Goal: Task Accomplishment & Management: Manage account settings

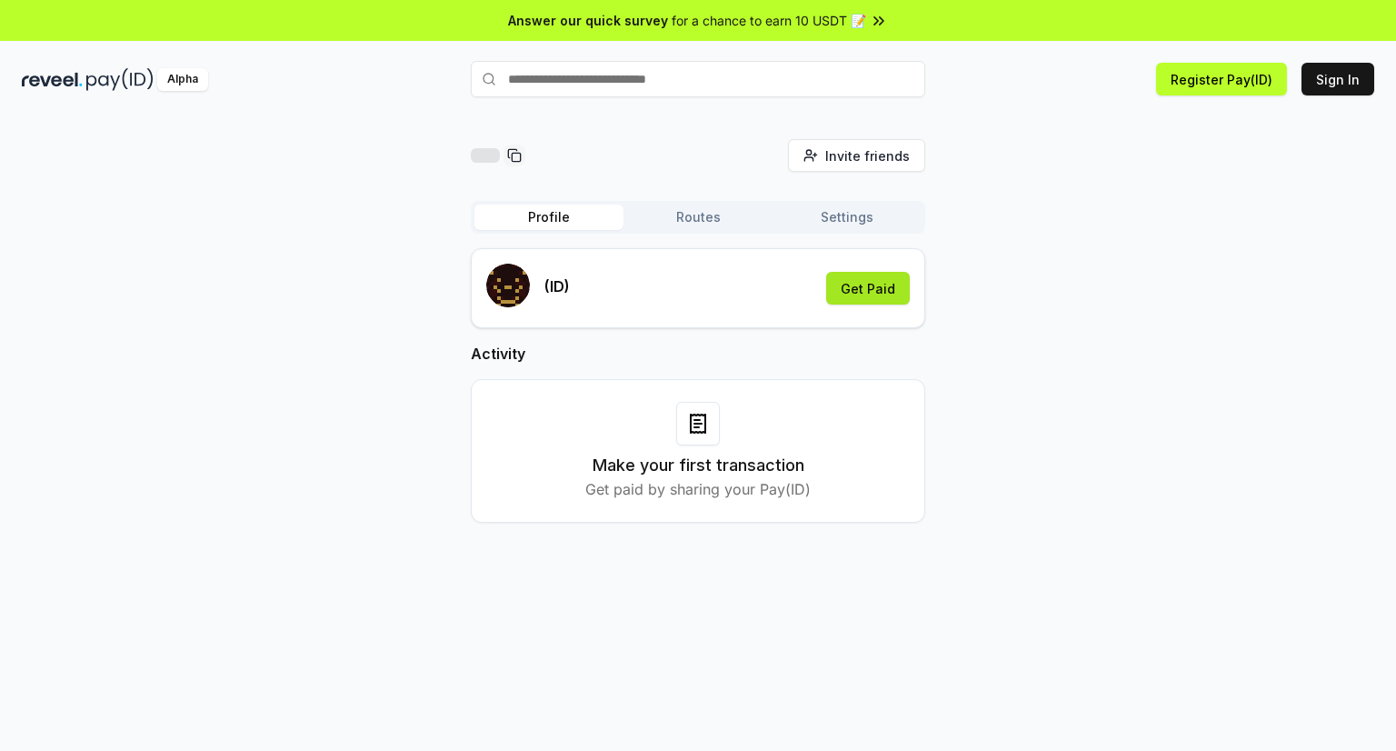
click at [869, 287] on button "Get Paid" at bounding box center [868, 288] width 84 height 33
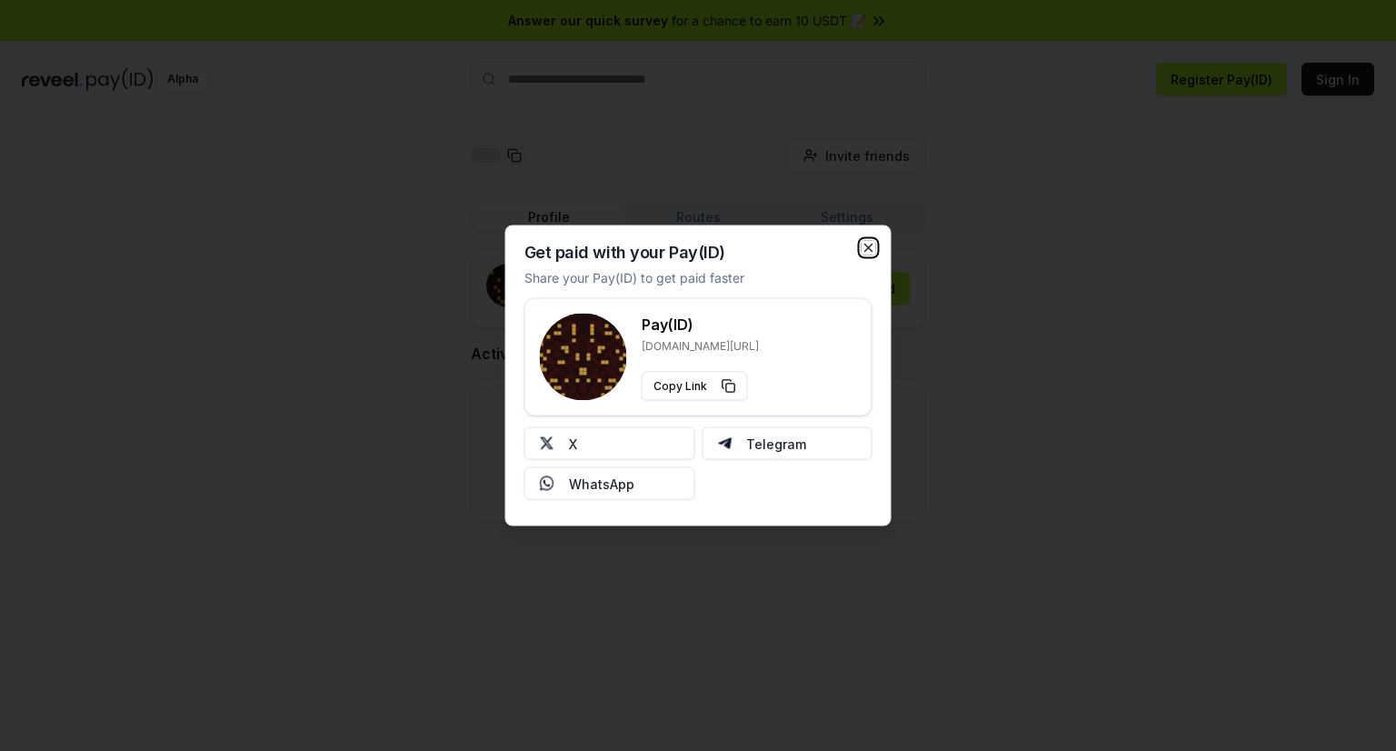
click at [867, 248] on icon "button" at bounding box center [868, 248] width 7 height 7
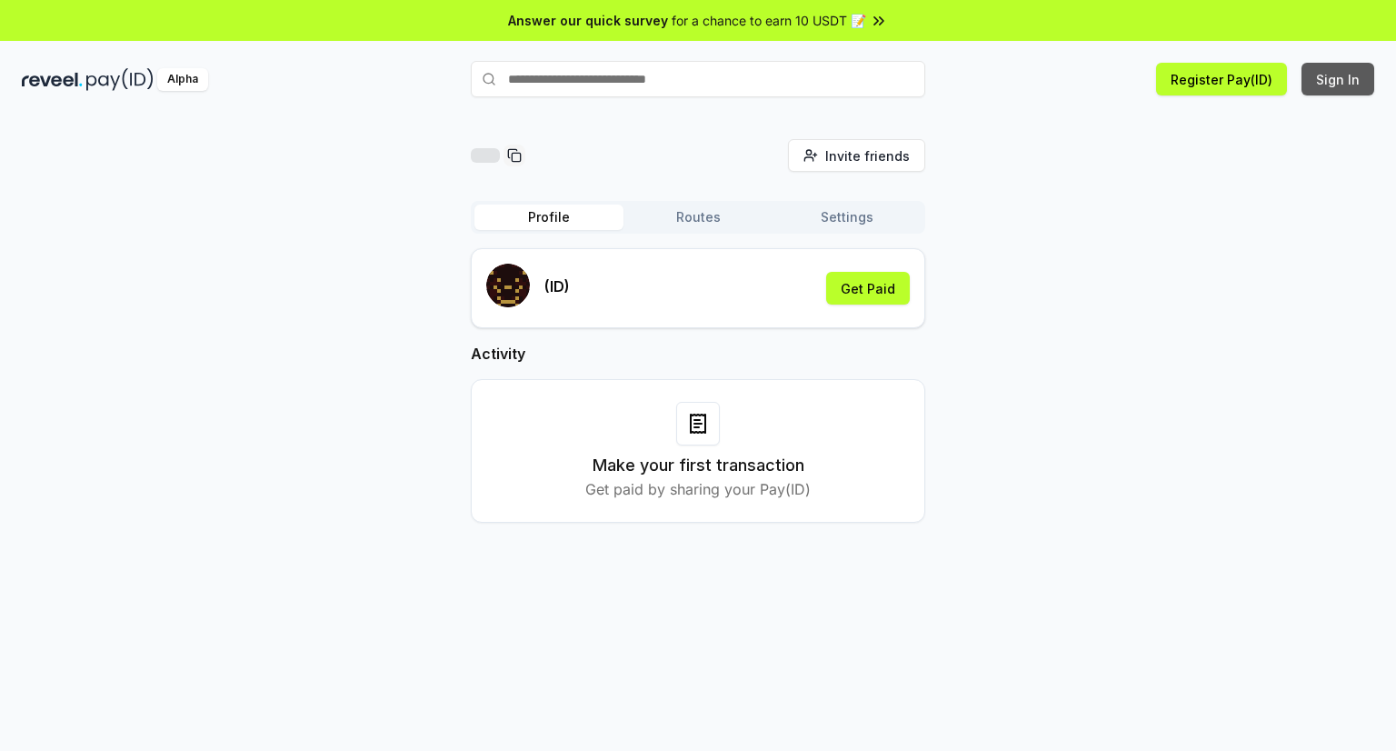
click at [1329, 78] on button "Sign In" at bounding box center [1338, 79] width 73 height 33
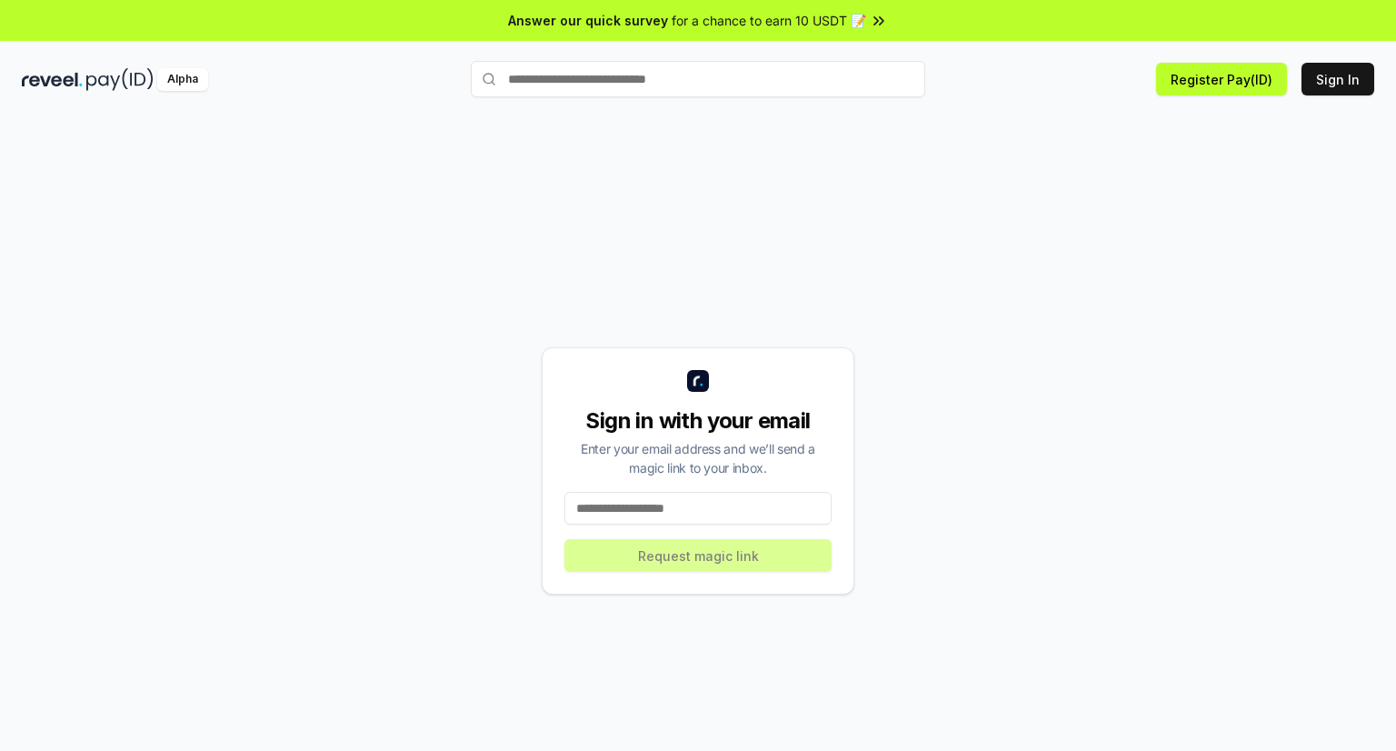
click at [666, 509] on input at bounding box center [698, 508] width 267 height 33
click at [673, 502] on input at bounding box center [698, 508] width 267 height 33
click at [673, 503] on input at bounding box center [698, 508] width 267 height 33
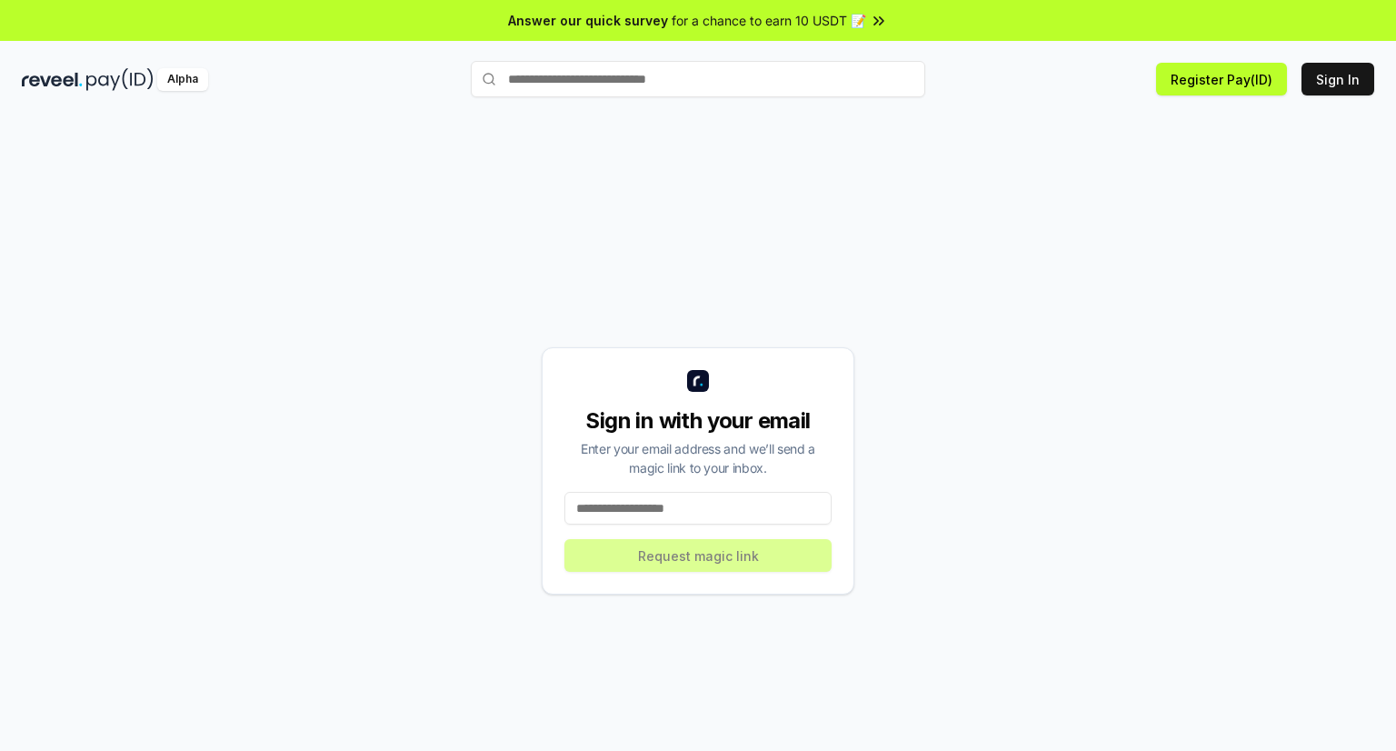
click at [673, 503] on input at bounding box center [698, 508] width 267 height 33
click at [656, 510] on input "**********" at bounding box center [698, 508] width 267 height 33
type input "**********"
click at [747, 560] on button "Request magic link" at bounding box center [698, 555] width 267 height 33
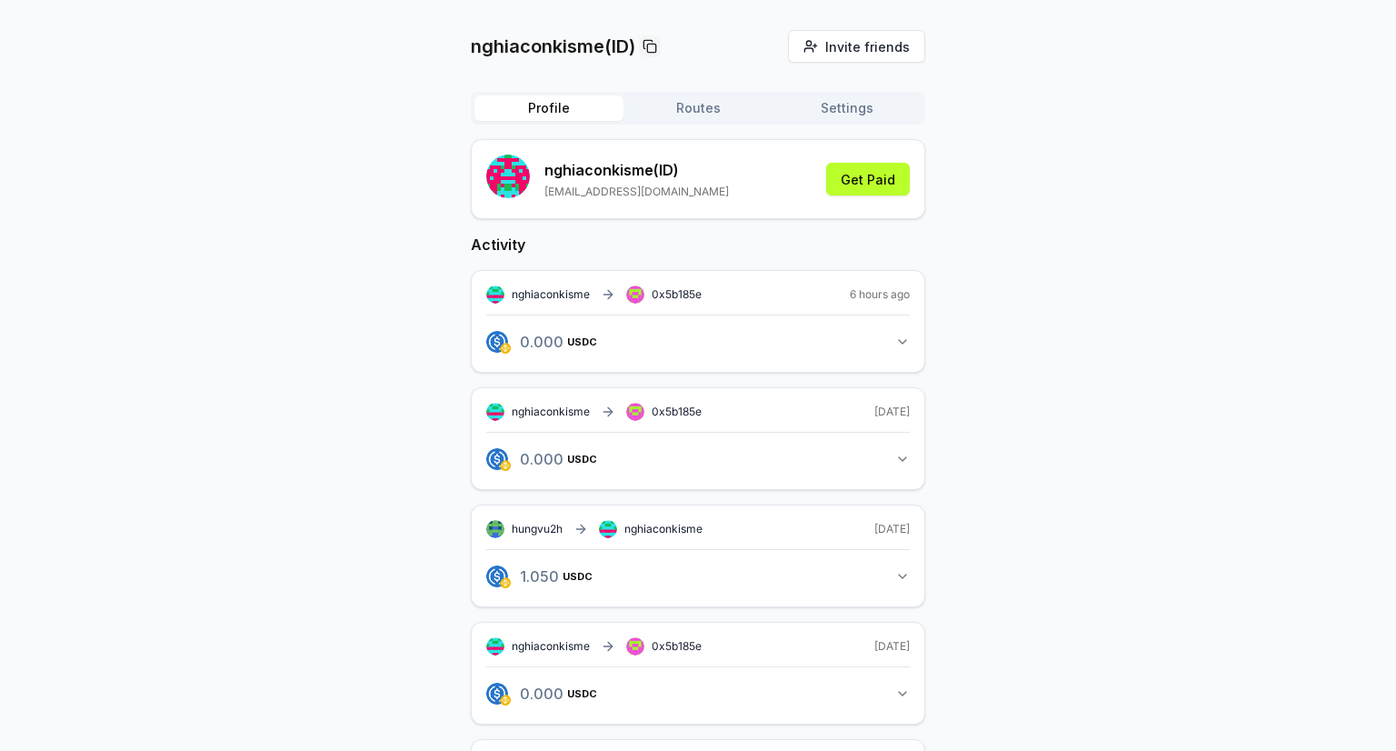
scroll to position [182, 0]
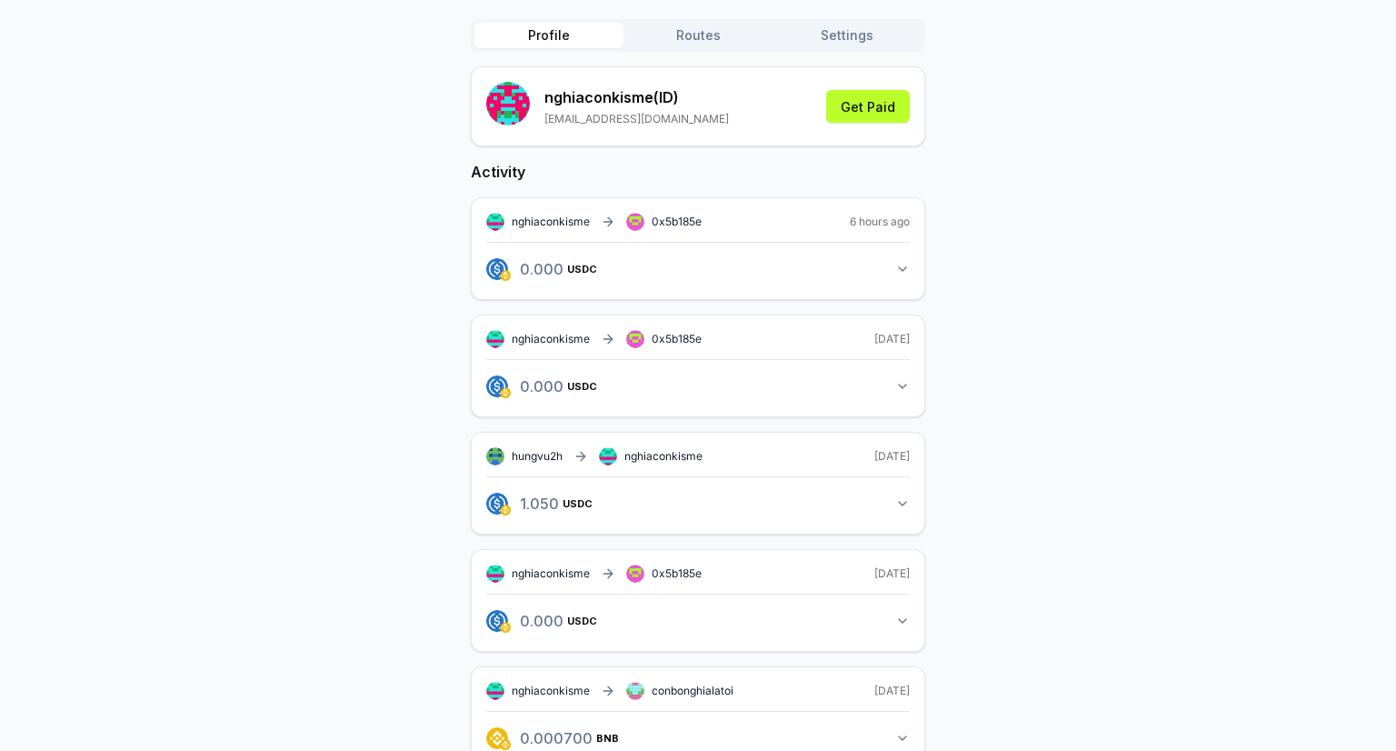
click at [893, 497] on button "1.050 USDC 1.05 USDC" at bounding box center [698, 503] width 424 height 31
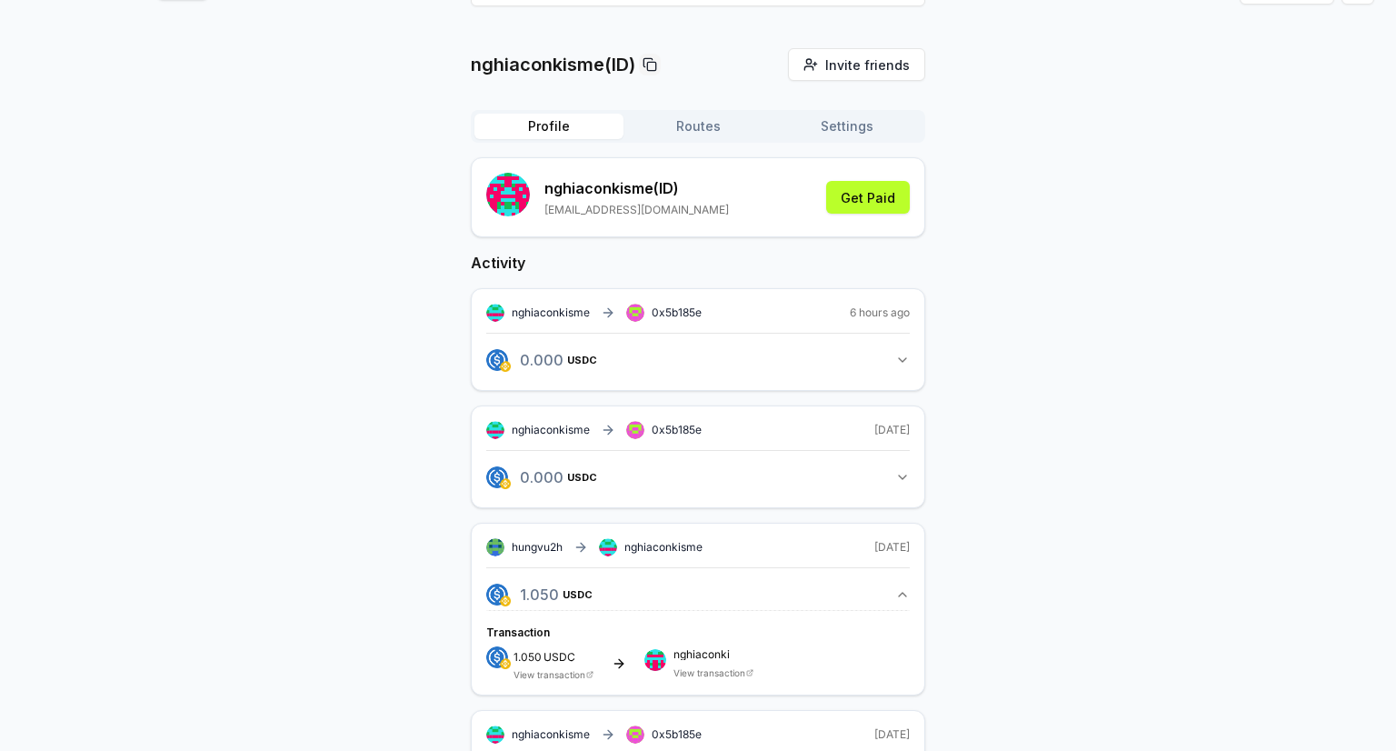
scroll to position [91, 0]
click at [870, 199] on button "Get Paid" at bounding box center [868, 197] width 84 height 33
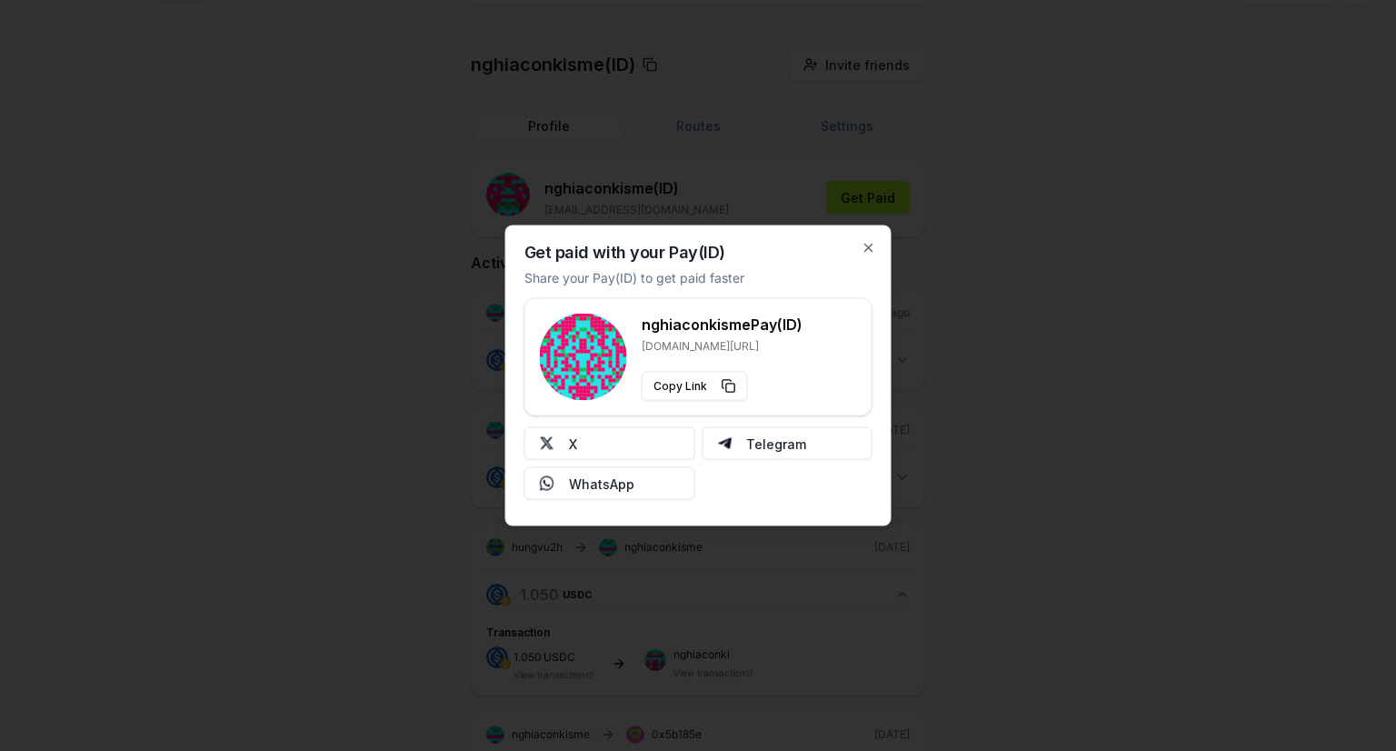
click at [867, 236] on div "Get paid with your Pay(ID) Share your Pay(ID) to get paid faster nghiaconkisme …" at bounding box center [698, 375] width 386 height 301
click at [868, 248] on icon "button" at bounding box center [868, 248] width 7 height 7
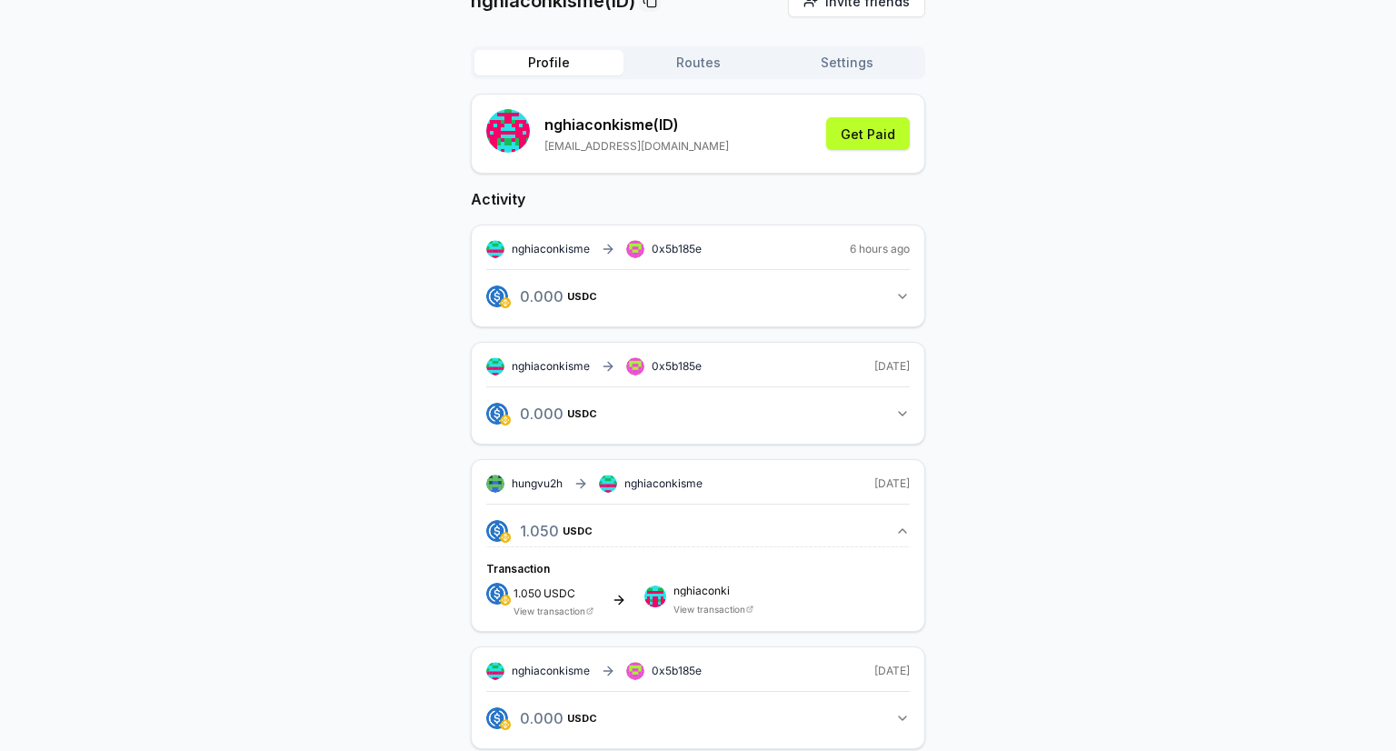
scroll to position [182, 0]
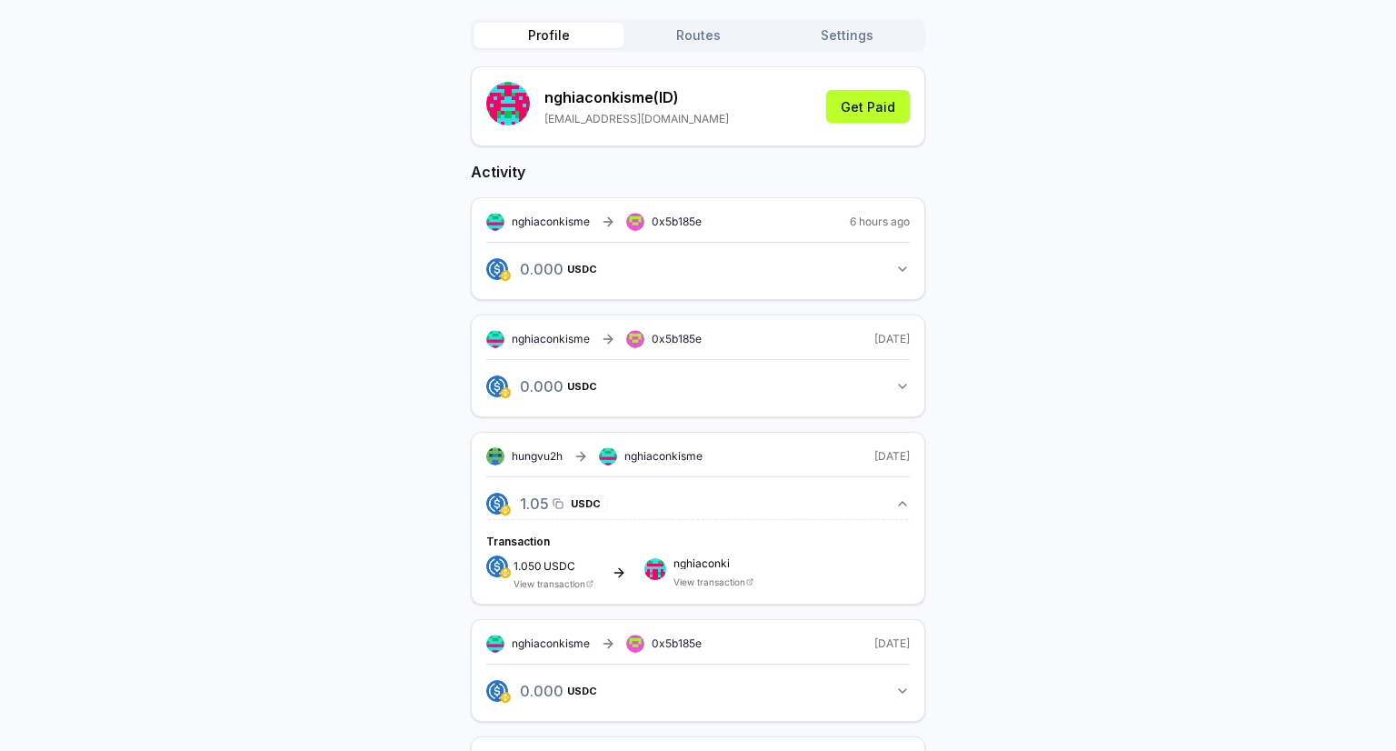
click at [562, 495] on div "1.050 USDC 1.05 USDC" at bounding box center [563, 503] width 89 height 16
click at [551, 564] on span "USDC" at bounding box center [560, 566] width 32 height 11
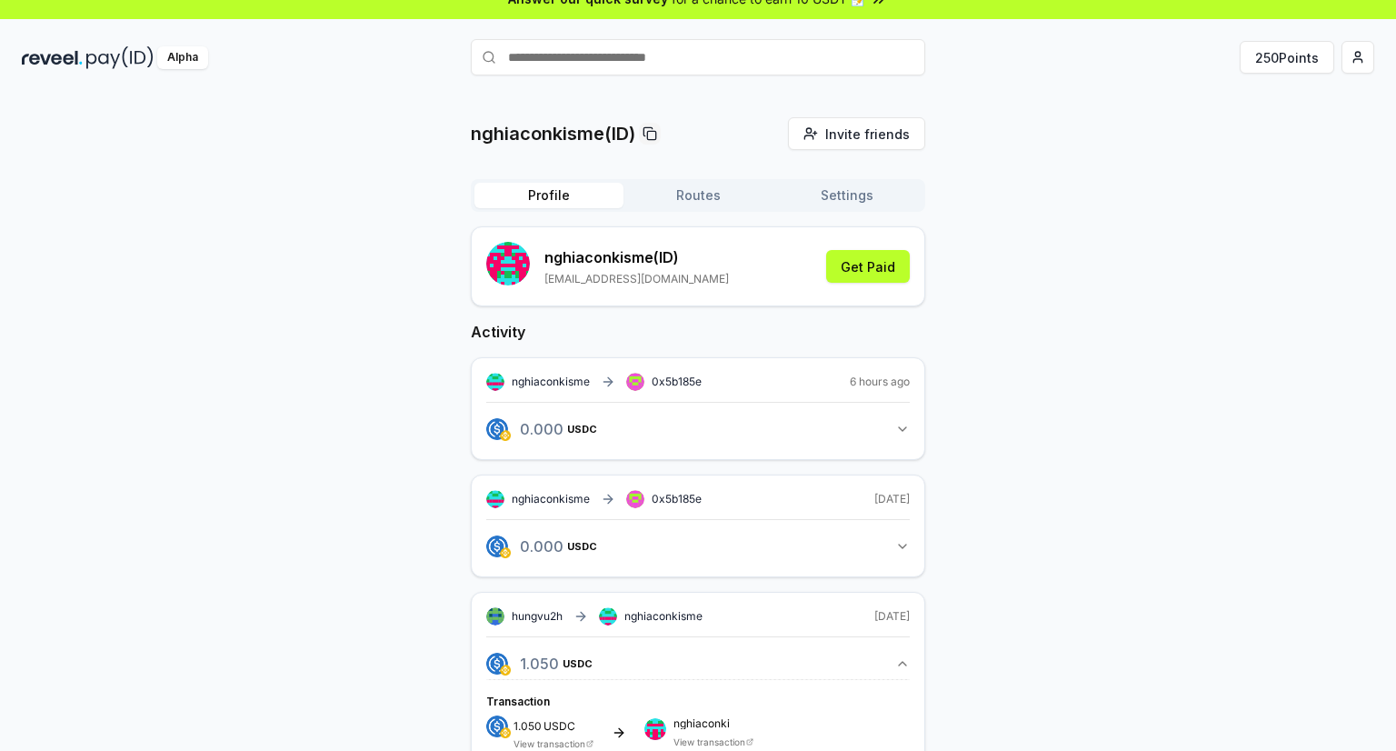
scroll to position [0, 0]
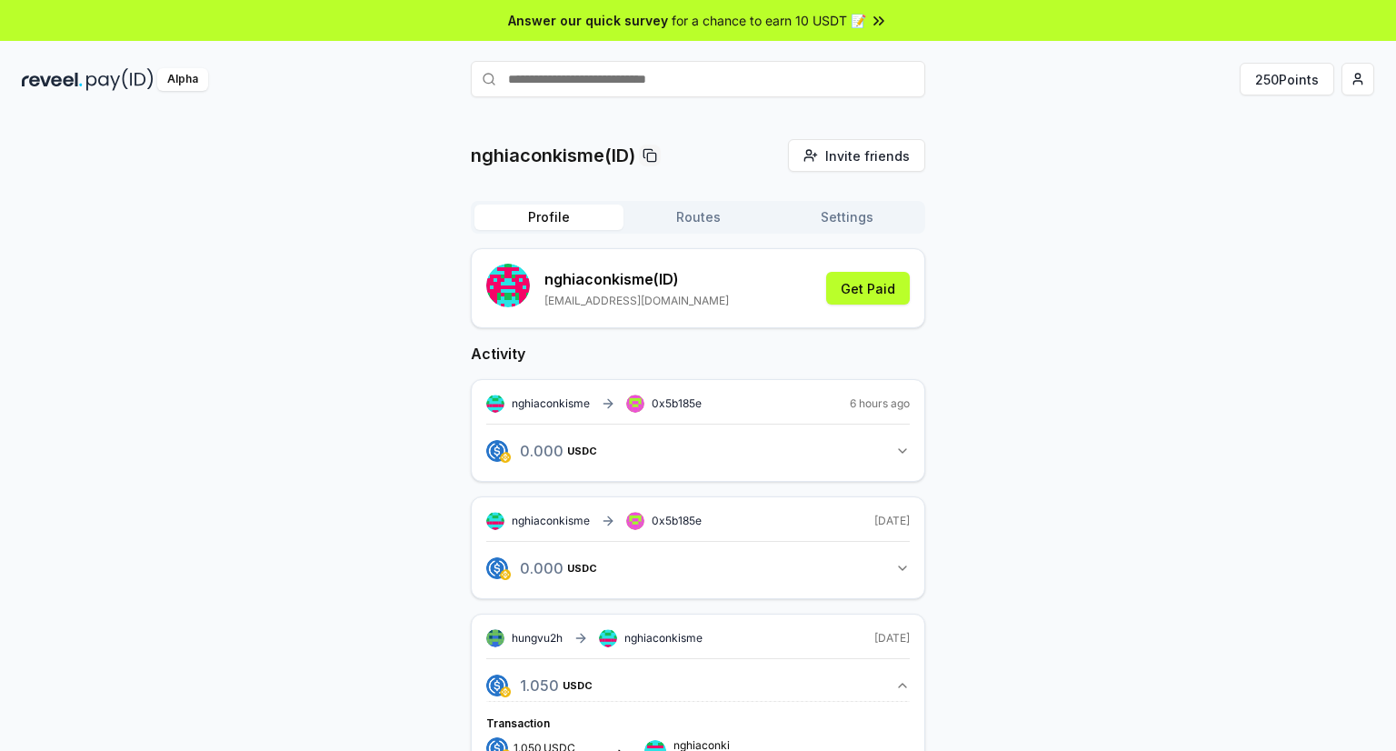
click at [693, 211] on button "Routes" at bounding box center [698, 217] width 149 height 25
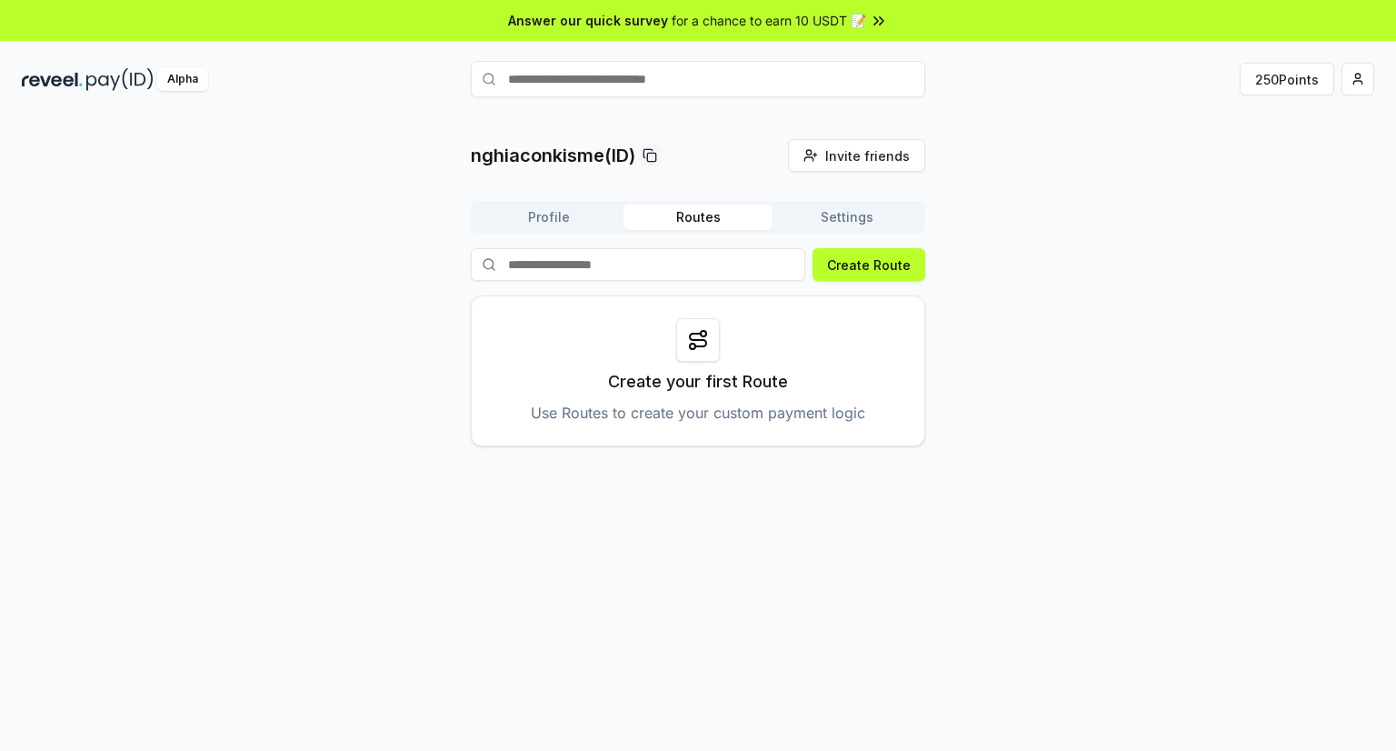
click at [853, 213] on button "Settings" at bounding box center [847, 217] width 149 height 25
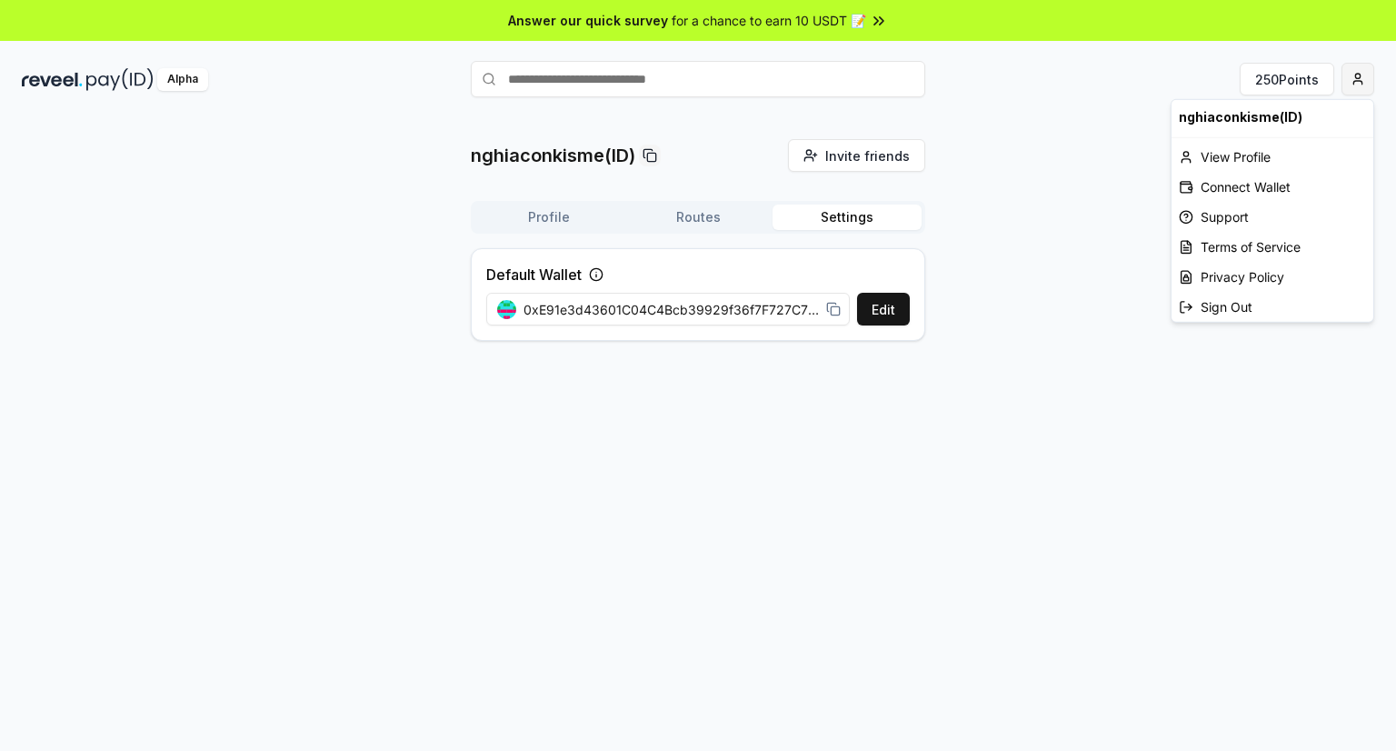
click at [1356, 77] on html "Answer our quick survey for a chance to earn 10 USDT 📝 Alpha 250 Points nghiaco…" at bounding box center [698, 375] width 1396 height 751
click at [1239, 157] on div "View Profile" at bounding box center [1273, 157] width 202 height 30
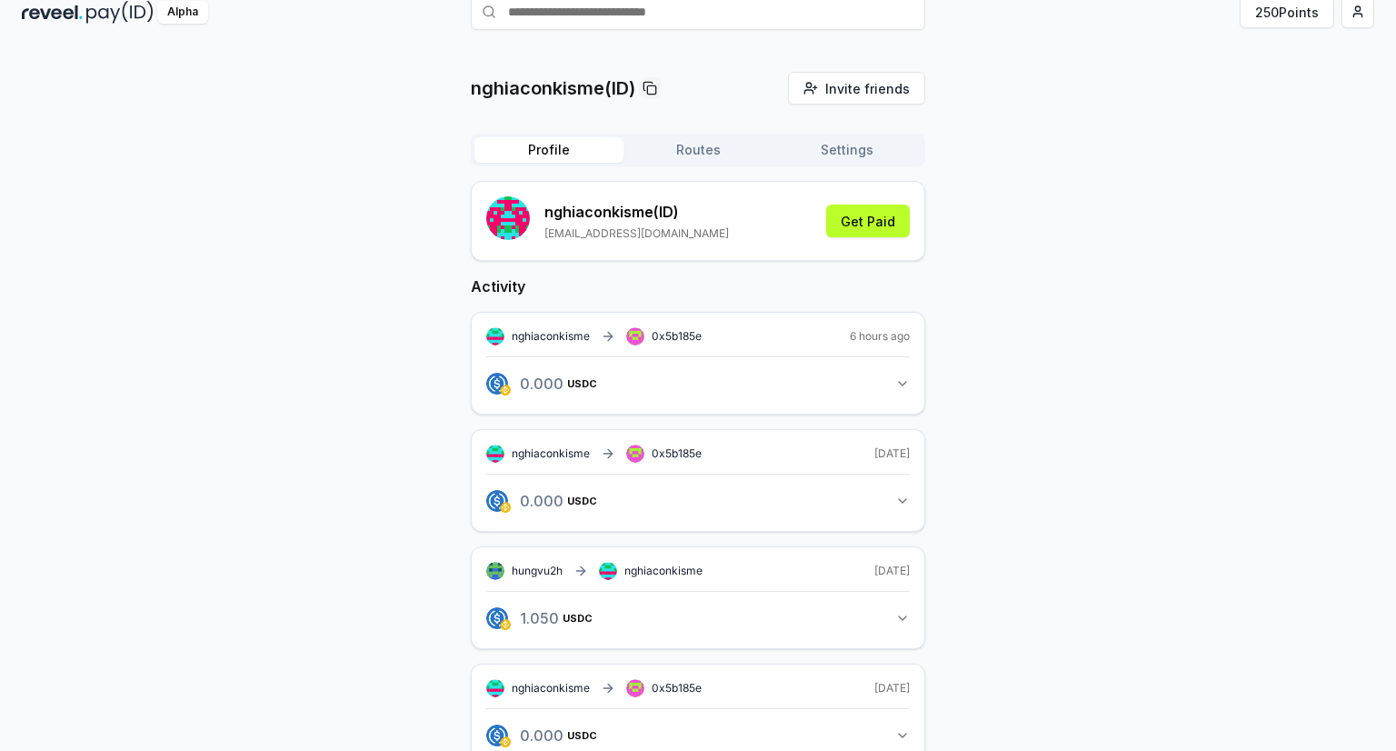
scroll to position [91, 0]
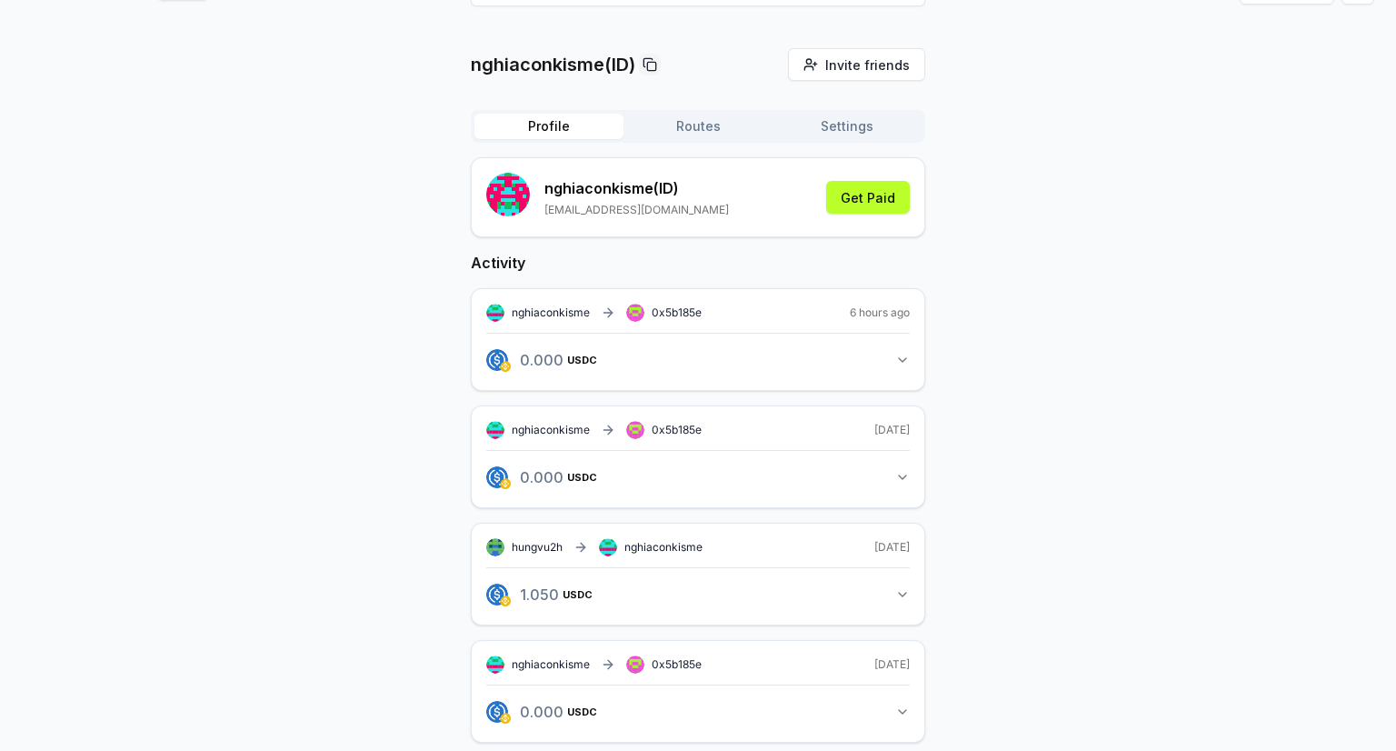
click at [892, 583] on button "1.050 USDC 1.05 USDC" at bounding box center [698, 594] width 424 height 31
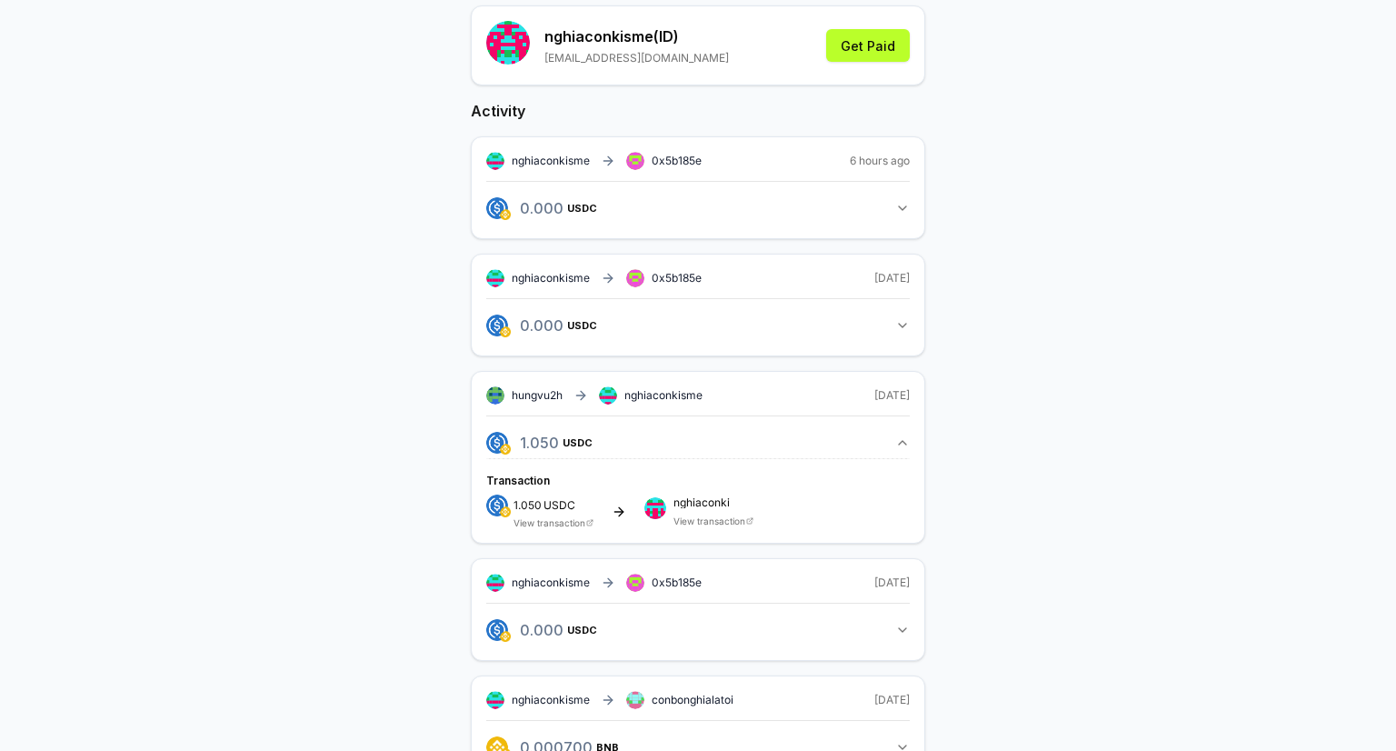
scroll to position [273, 0]
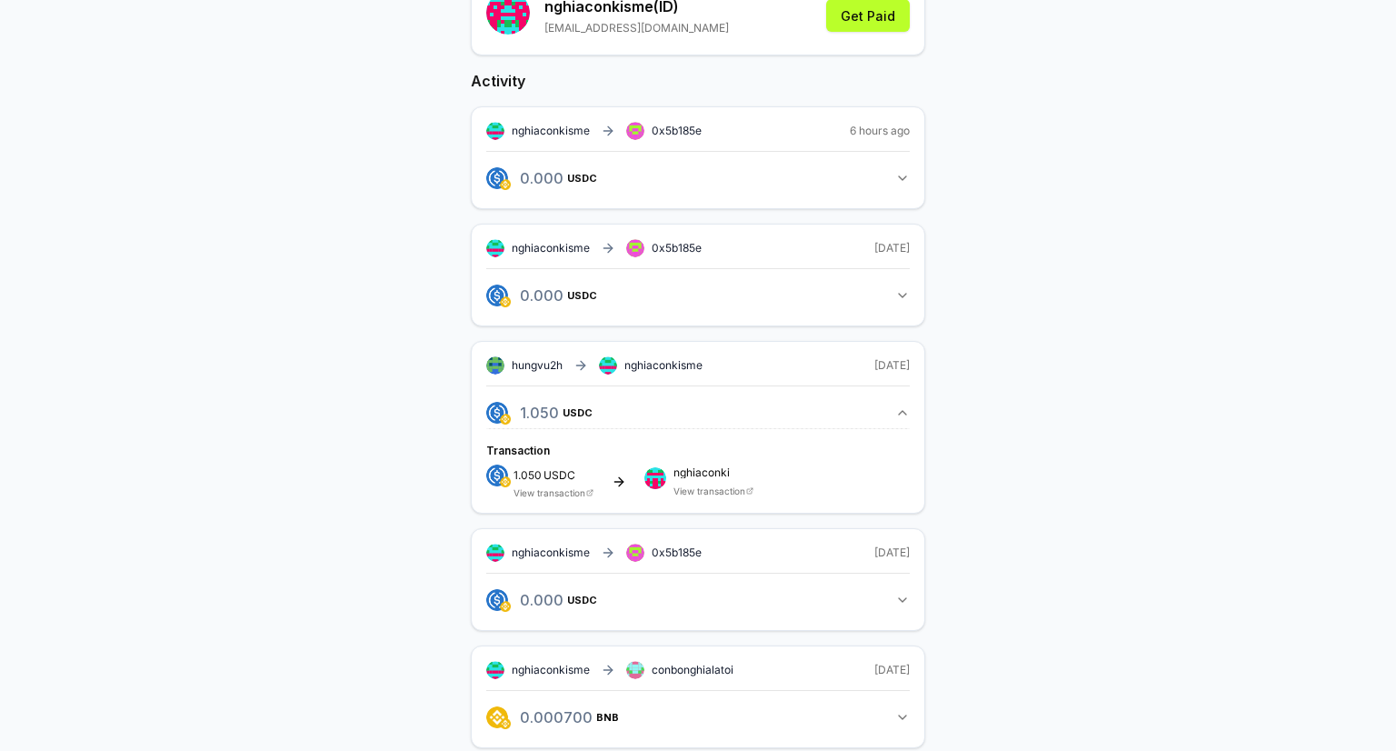
click at [614, 465] on div "1.050 USDC View transaction nghiaconki View transaction" at bounding box center [698, 482] width 424 height 34
click at [588, 455] on div "Transaction 1.050 USDC View transaction nghiaconki View transaction" at bounding box center [698, 469] width 424 height 58
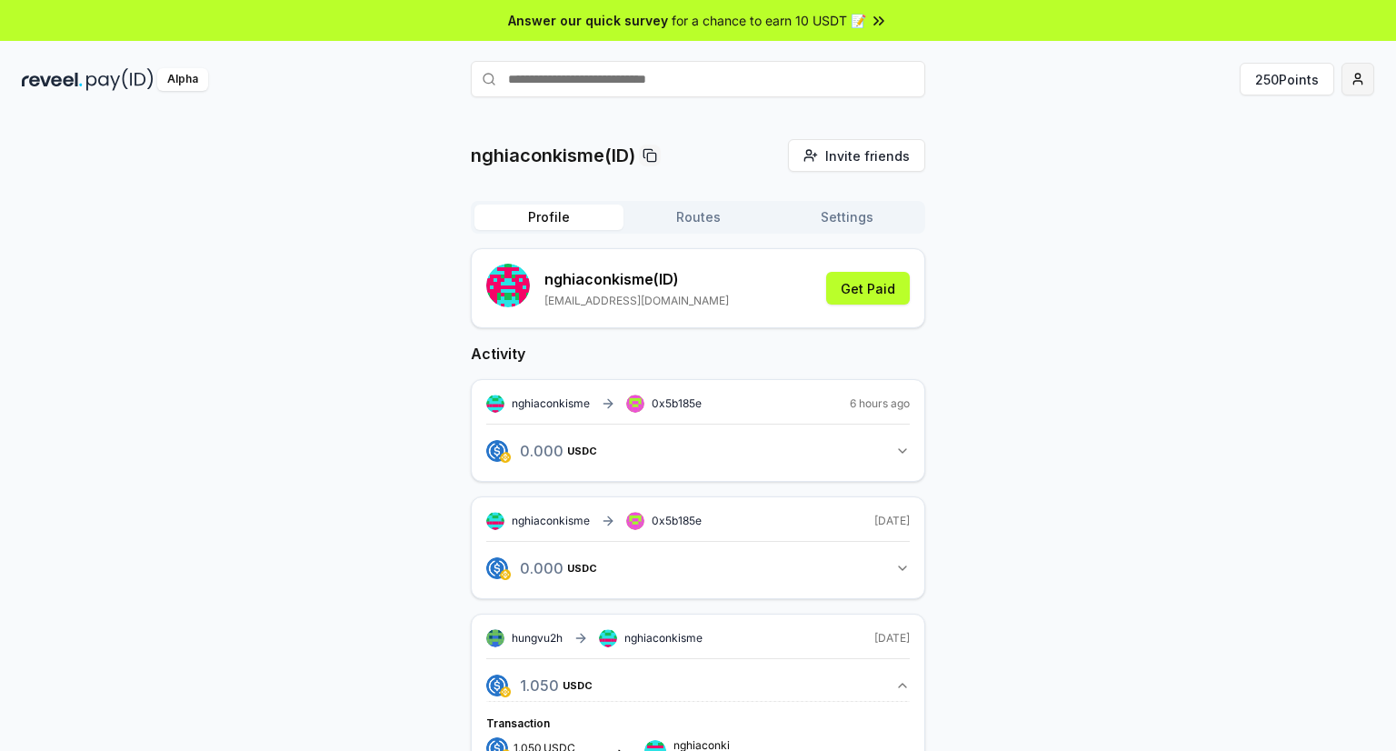
click at [1361, 90] on html "Answer our quick survey for a chance to earn 10 USDT 📝 Alpha 250 Points nghiaco…" at bounding box center [698, 375] width 1396 height 751
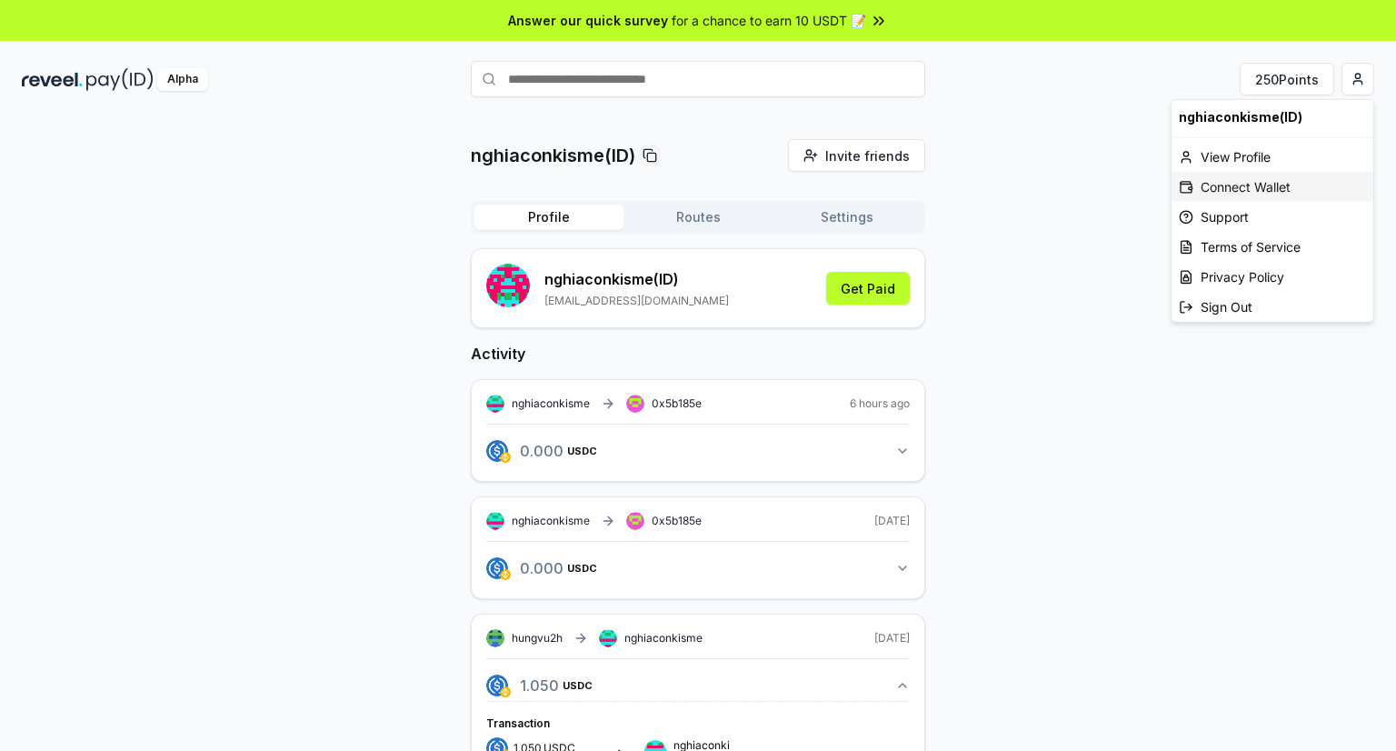
click at [1247, 195] on div "Connect Wallet" at bounding box center [1273, 187] width 202 height 30
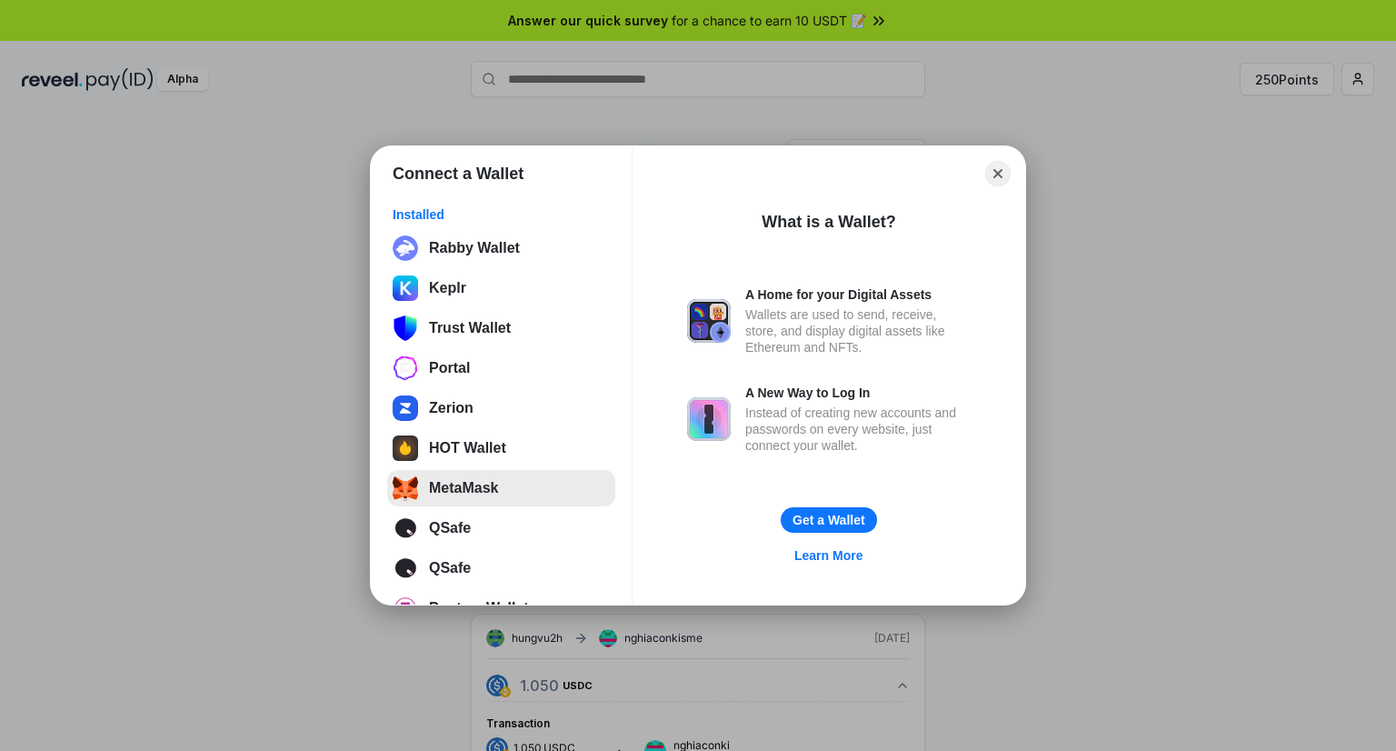
click at [477, 476] on button "MetaMask" at bounding box center [501, 488] width 228 height 36
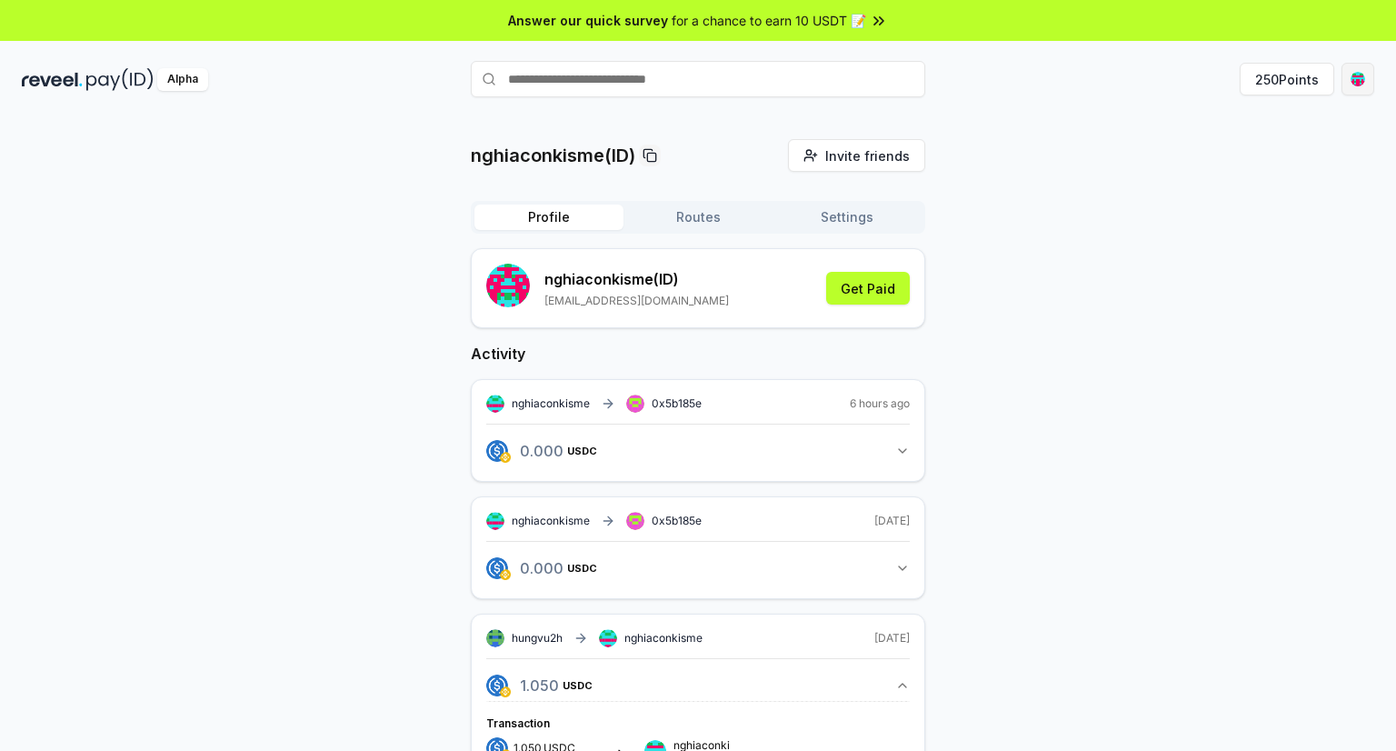
click at [1358, 83] on html "Answer our quick survey for a chance to earn 10 USDT 📝 Alpha 250 Points nghiaco…" at bounding box center [698, 375] width 1396 height 751
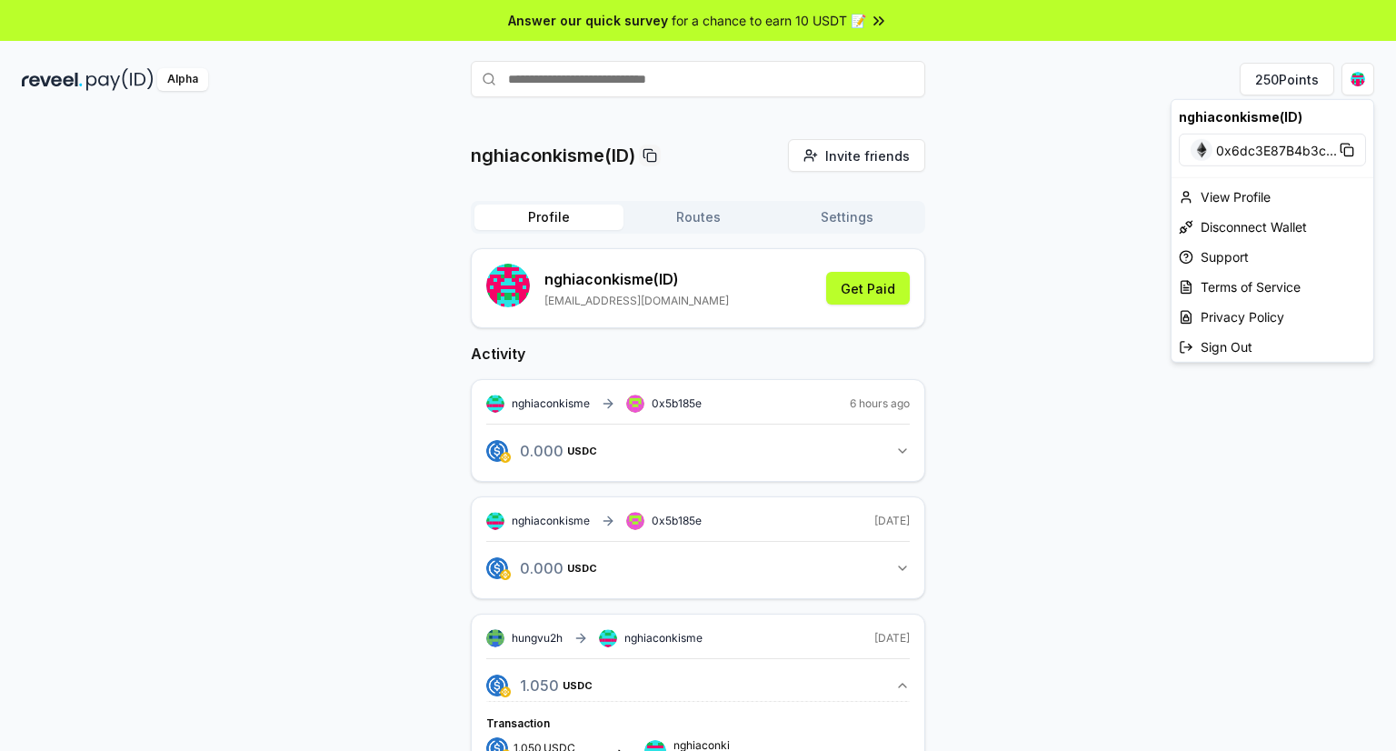
click at [1069, 306] on html "Answer our quick survey for a chance to earn 10 USDT 📝 Alpha 250 Points nghiaco…" at bounding box center [698, 375] width 1396 height 751
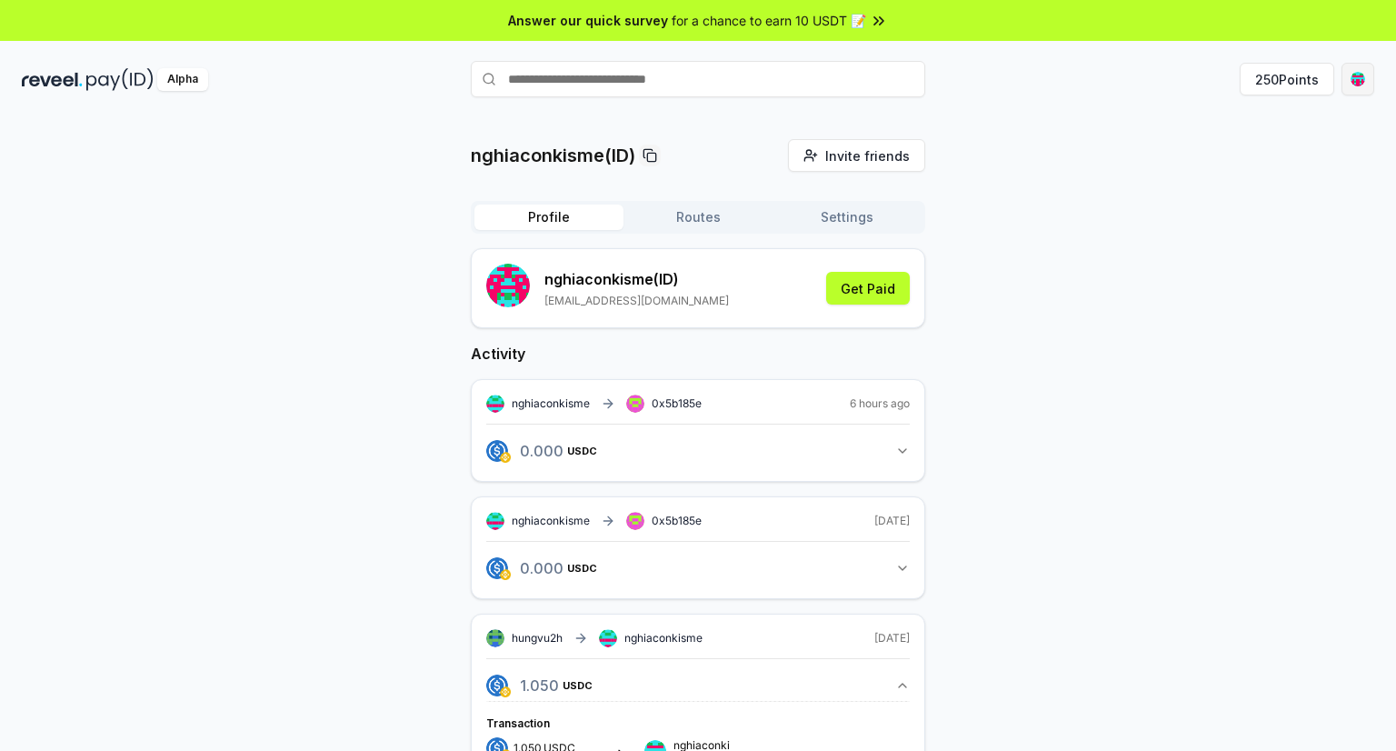
click at [1362, 82] on html "Answer our quick survey for a chance to earn 10 USDT 📝 Alpha 250 Points nghiaco…" at bounding box center [698, 375] width 1396 height 751
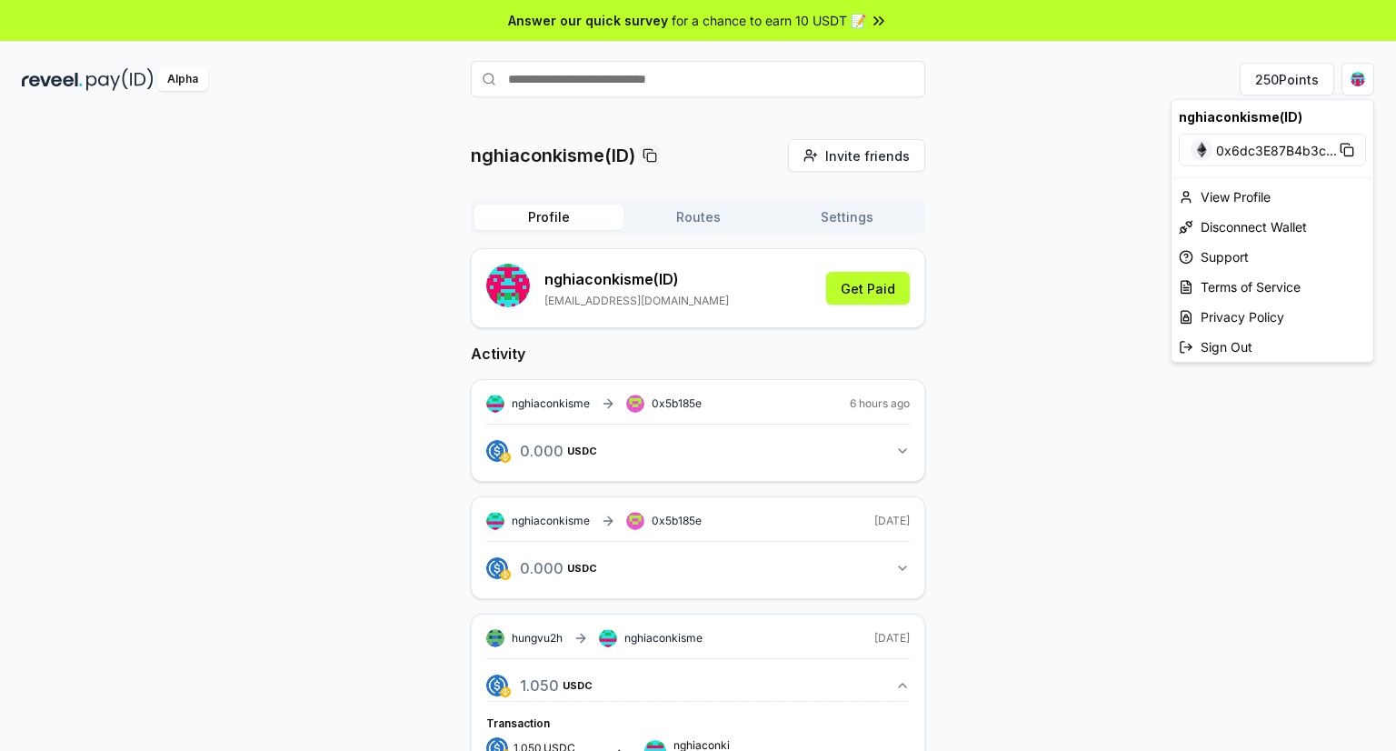
click at [1342, 146] on icon at bounding box center [1347, 150] width 15 height 15
